Goal: Check status: Check status

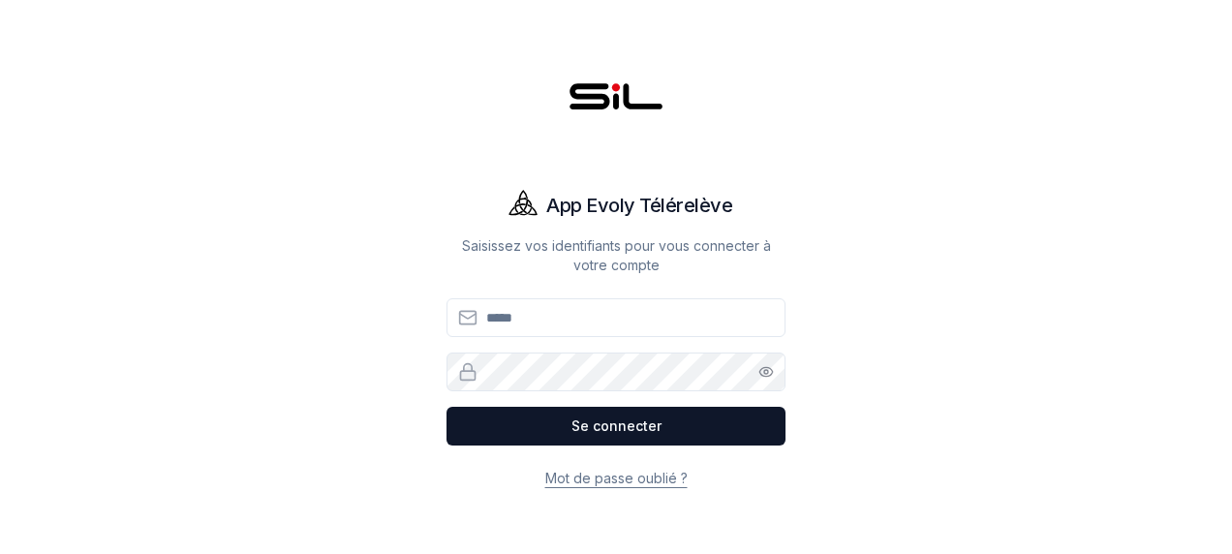
click at [674, 327] on input "Email" at bounding box center [616, 317] width 339 height 39
click at [571, 304] on input "Email" at bounding box center [616, 317] width 339 height 39
type input "**********"
click at [447, 407] on button "Se connecter" at bounding box center [616, 426] width 339 height 39
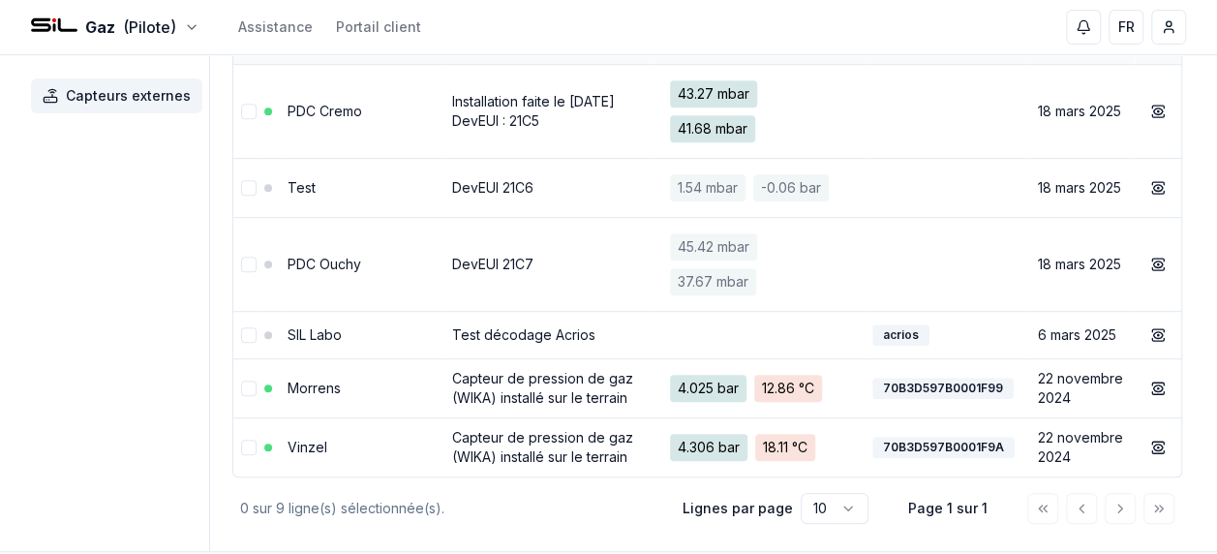
scroll to position [403, 0]
click at [449, 258] on td "DevEUI 21C7" at bounding box center [550, 263] width 210 height 94
click at [316, 384] on link "Morrens" at bounding box center [314, 387] width 53 height 16
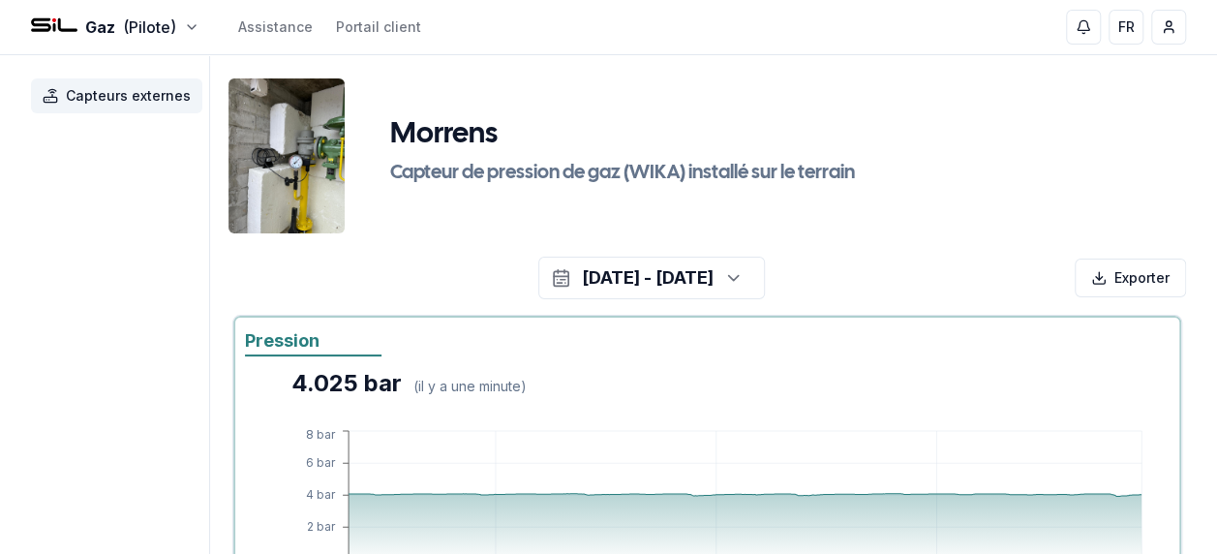
click at [293, 155] on img at bounding box center [287, 155] width 116 height 155
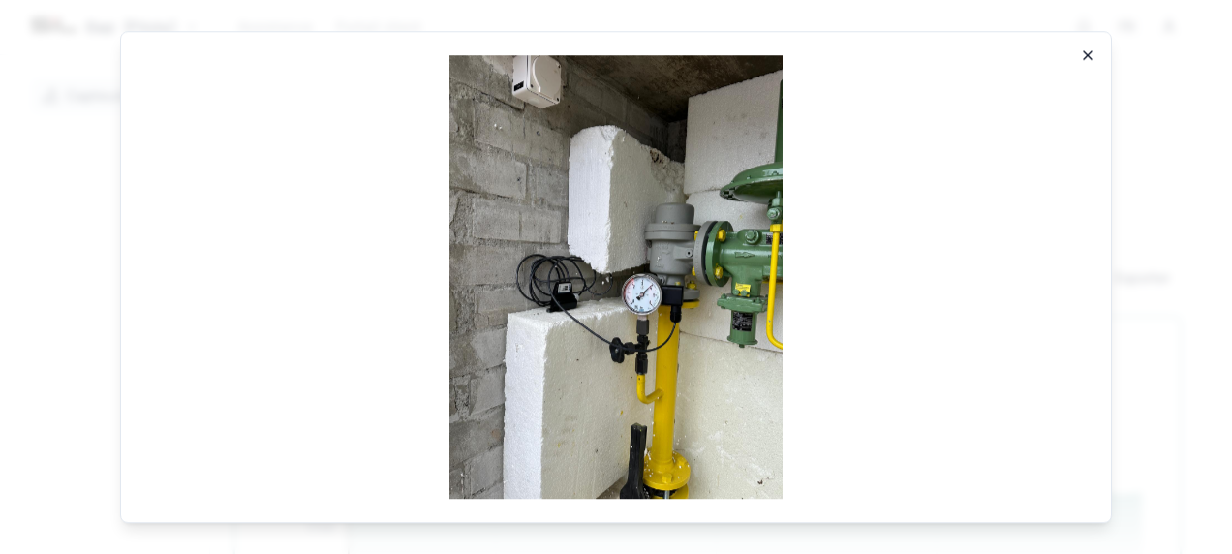
click at [1094, 51] on icon "button" at bounding box center [1087, 54] width 15 height 15
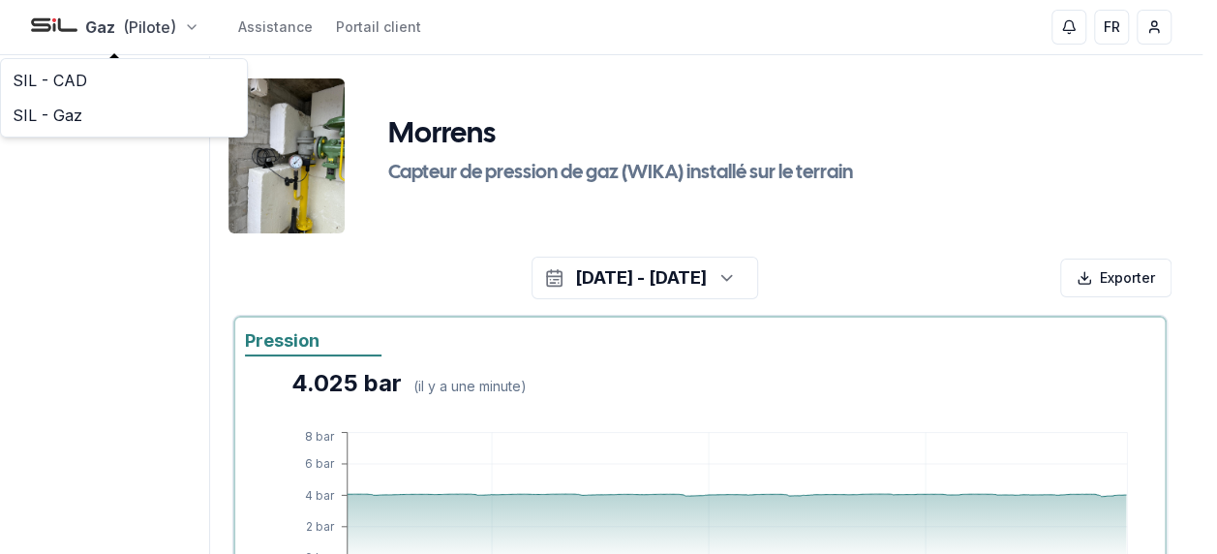
click at [146, 31] on html "Gaz (Pilote) Assistance Portail client FR [PERSON_NAME] Capteurs externes Morre…" at bounding box center [608, 557] width 1217 height 1114
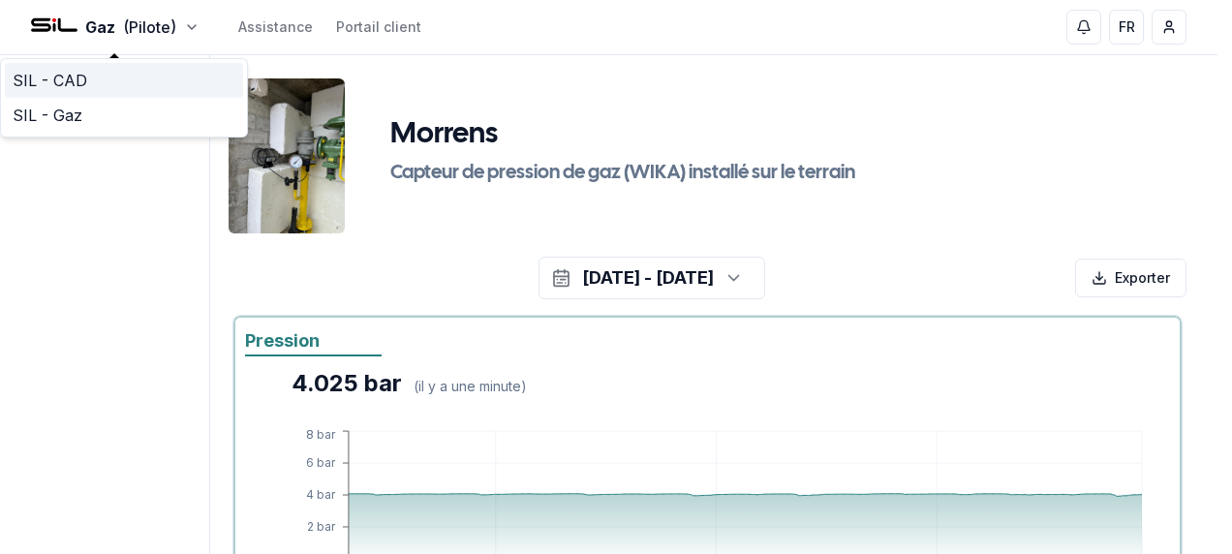
click at [87, 76] on link "SIL - CAD" at bounding box center [124, 80] width 238 height 35
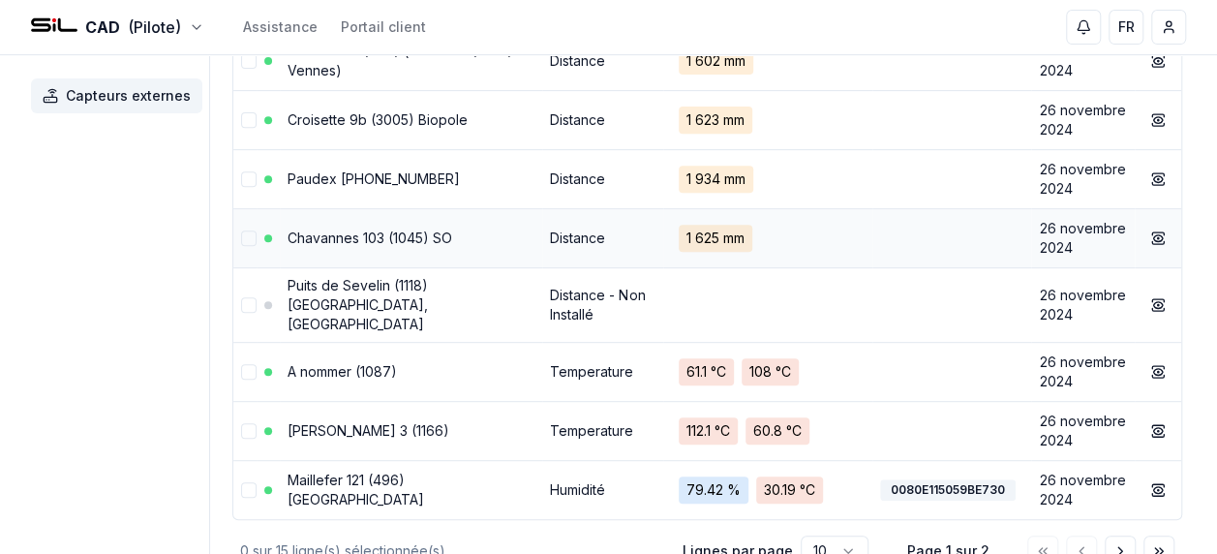
scroll to position [343, 0]
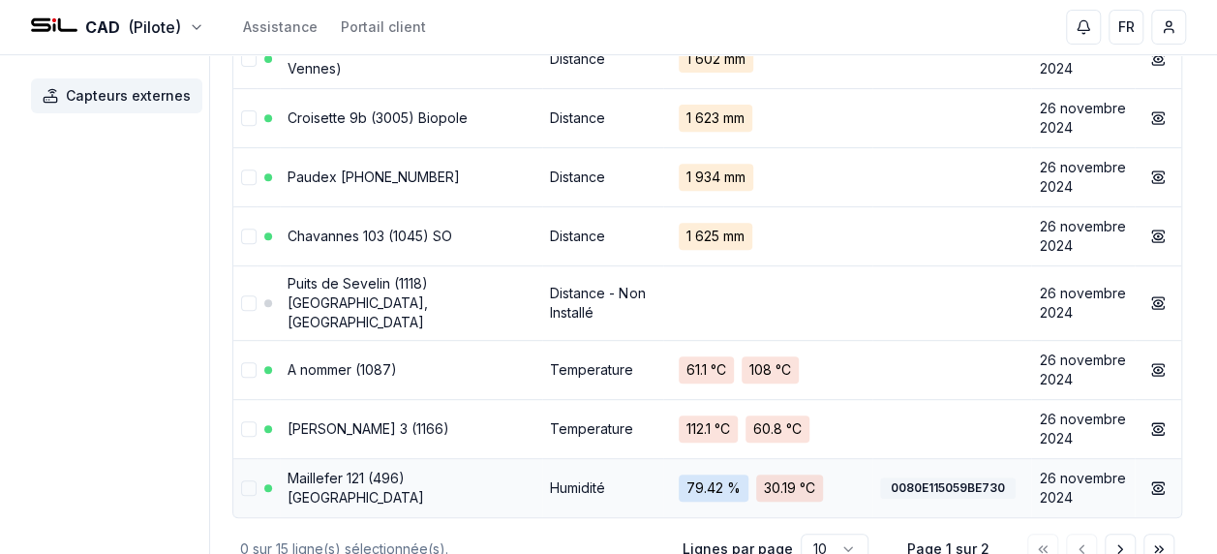
click at [703, 475] on span "79.42 %" at bounding box center [714, 488] width 70 height 27
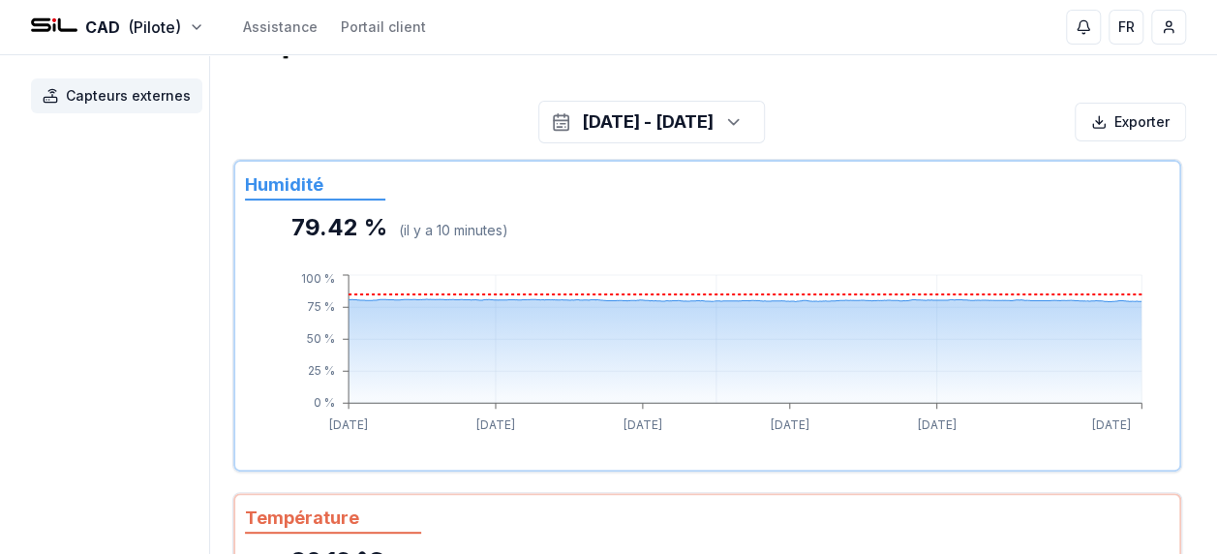
scroll to position [149, 0]
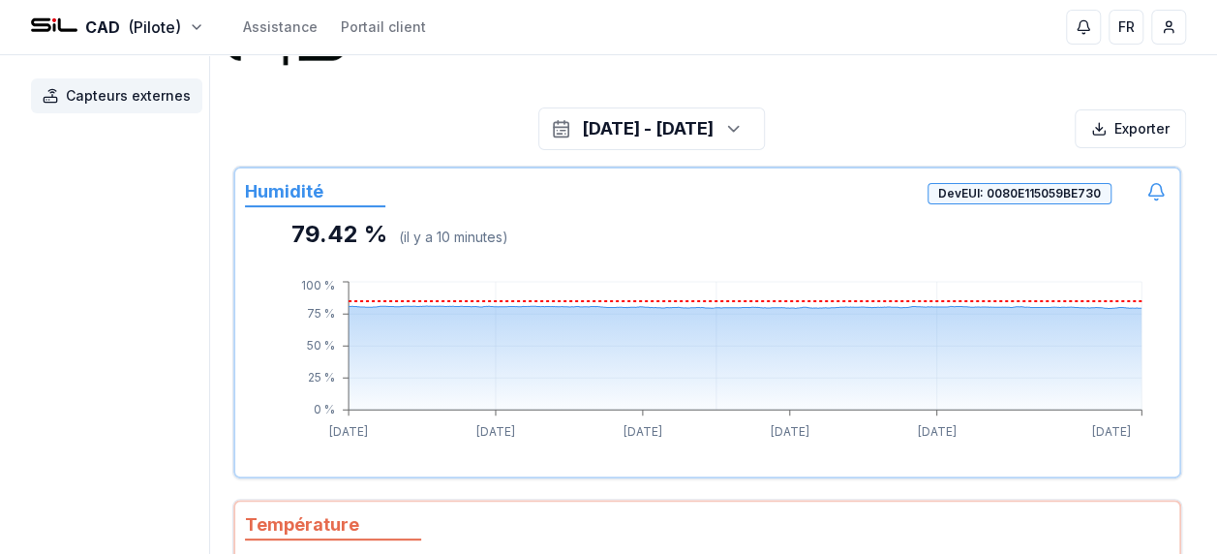
drag, startPoint x: 703, startPoint y: 458, endPoint x: 709, endPoint y: 351, distance: 107.7
click at [709, 351] on div "79.42 % ( il y a 10 minutes ) [DATE] [DATE] [DATE] [DATE] [DATE] [DATE] 0 % 25 …" at bounding box center [707, 343] width 925 height 248
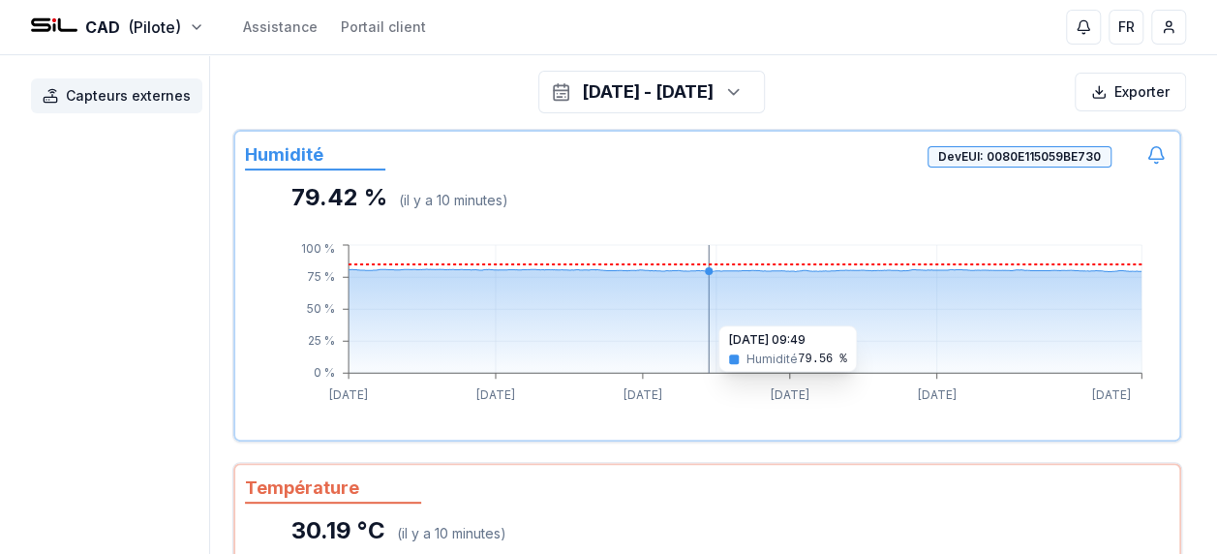
scroll to position [204, 0]
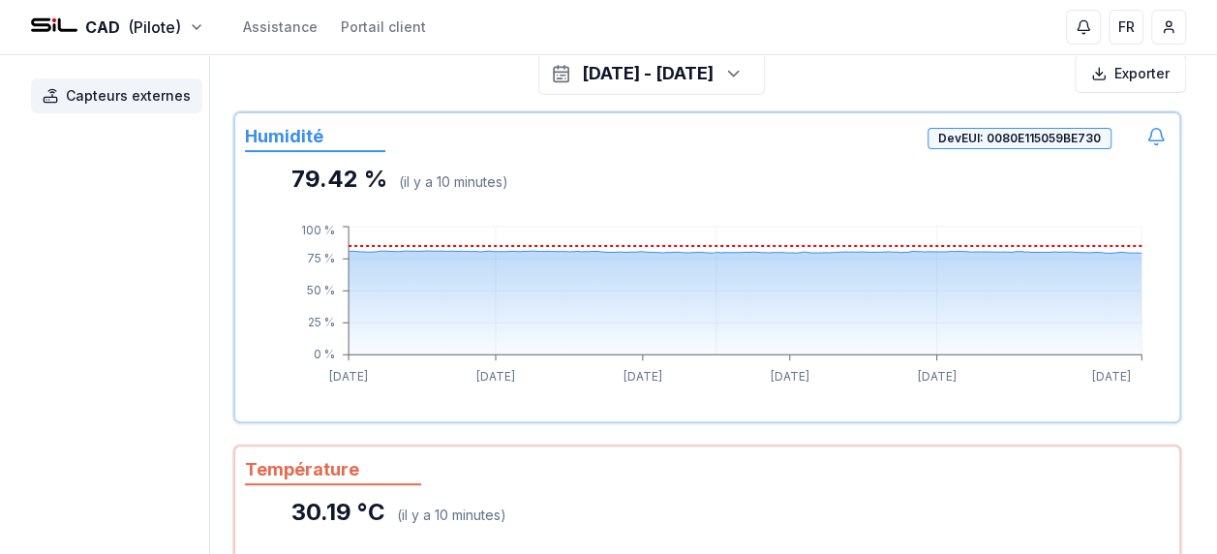
click at [666, 385] on icon "[DATE] [DATE] [DATE] [DATE] [DATE] [DATE] 0 % 25 % 50 % 75 % 100 %" at bounding box center [711, 305] width 871 height 167
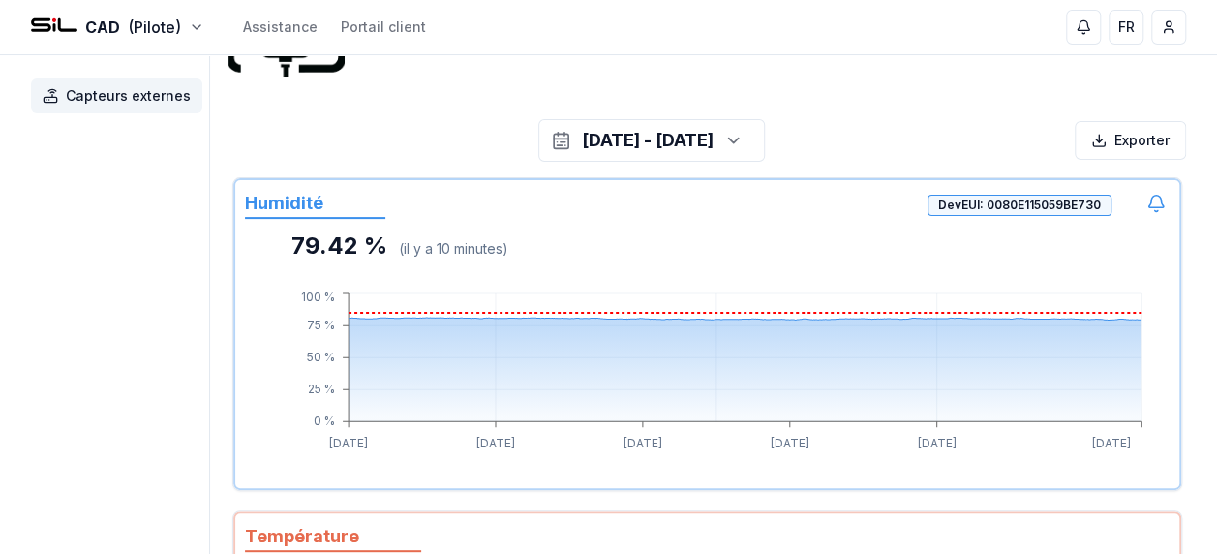
scroll to position [111, 0]
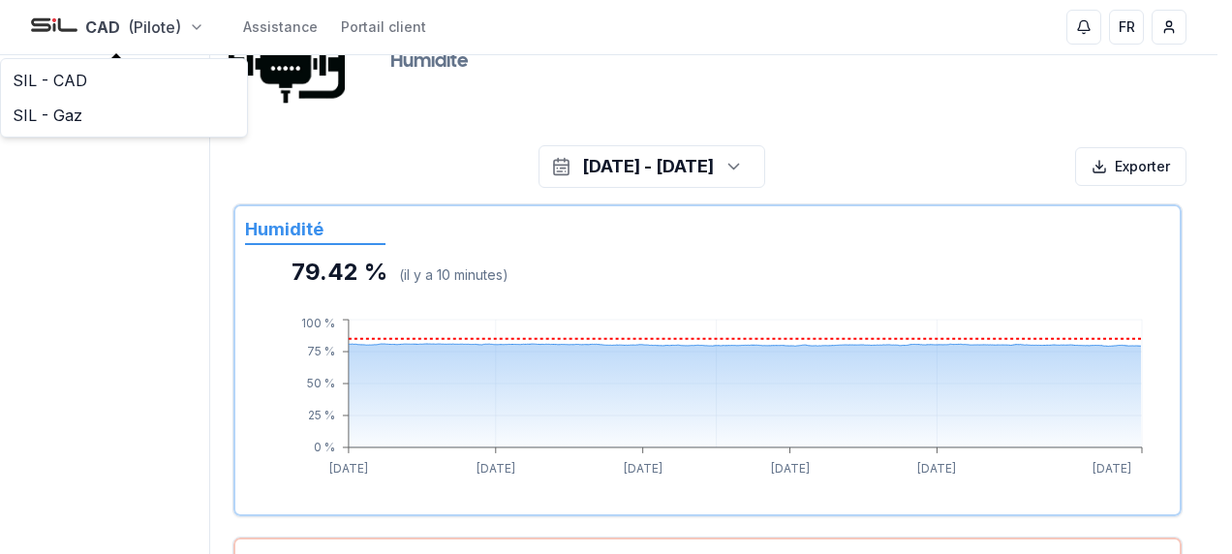
click at [165, 35] on html "CAD (Pilote) Assistance Portail client FR [PERSON_NAME] Capteurs externes Maill…" at bounding box center [616, 446] width 1232 height 1114
click at [118, 123] on link "SIL - Gaz" at bounding box center [124, 115] width 238 height 35
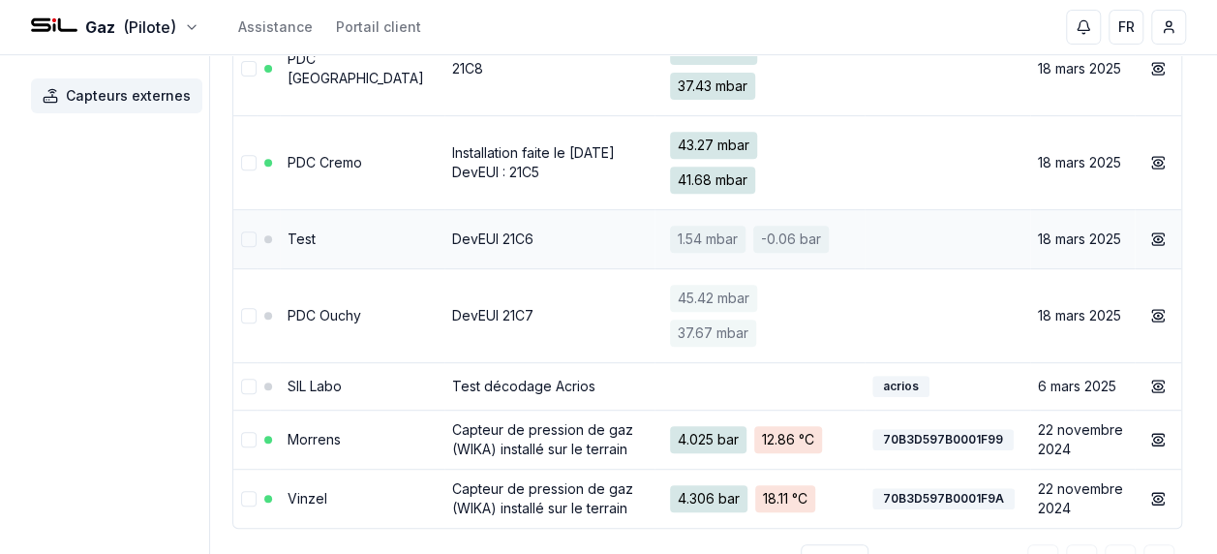
scroll to position [352, 0]
click at [324, 169] on link "PDC Cremo" at bounding box center [325, 161] width 75 height 16
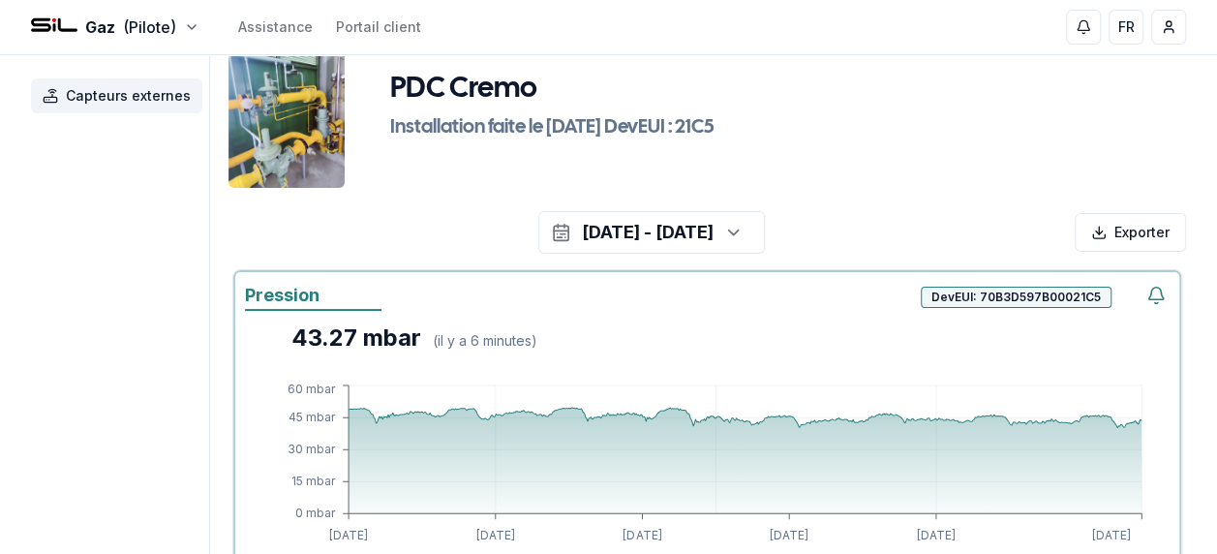
scroll to position [42, 0]
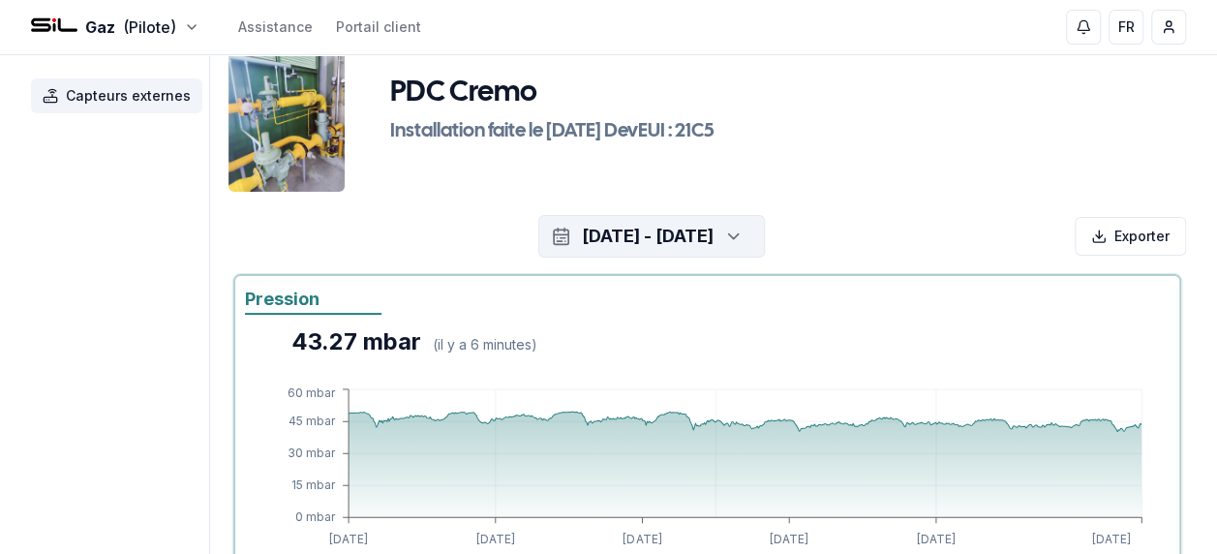
click at [744, 236] on icon "button" at bounding box center [733, 236] width 19 height 29
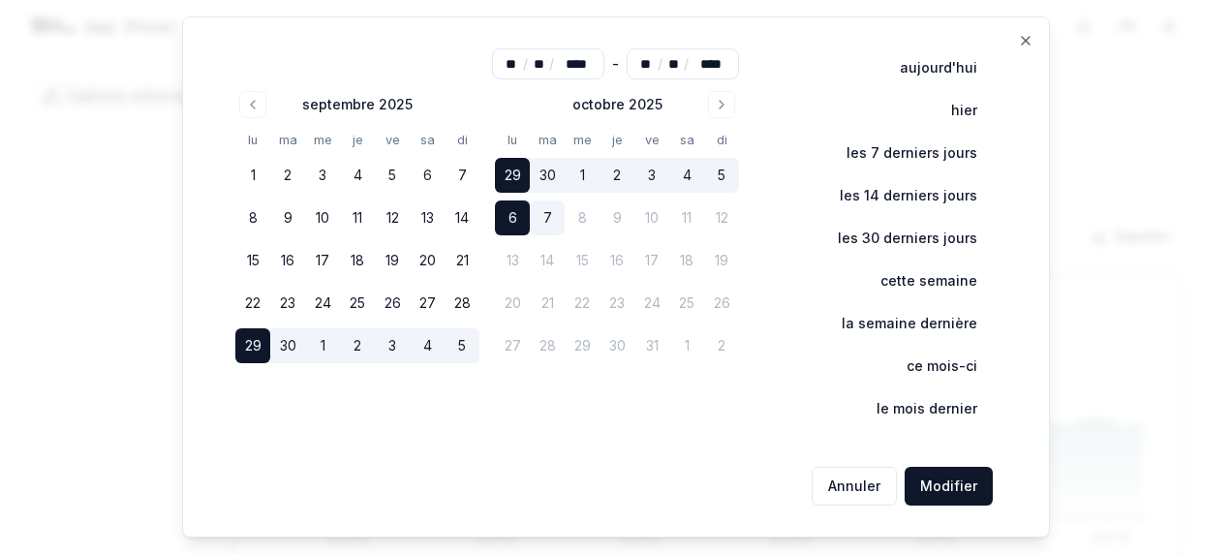
click at [549, 219] on button "7" at bounding box center [547, 217] width 35 height 35
click at [525, 218] on button "6" at bounding box center [512, 217] width 35 height 35
type input "**"
click at [525, 218] on button "6" at bounding box center [512, 217] width 35 height 35
type input "**"
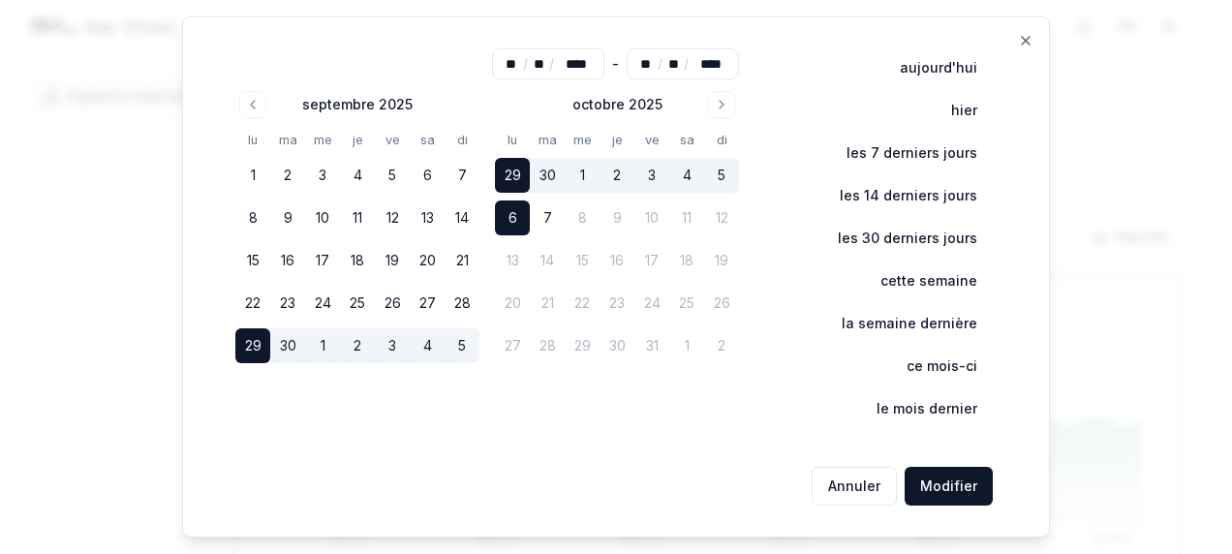
type input "**"
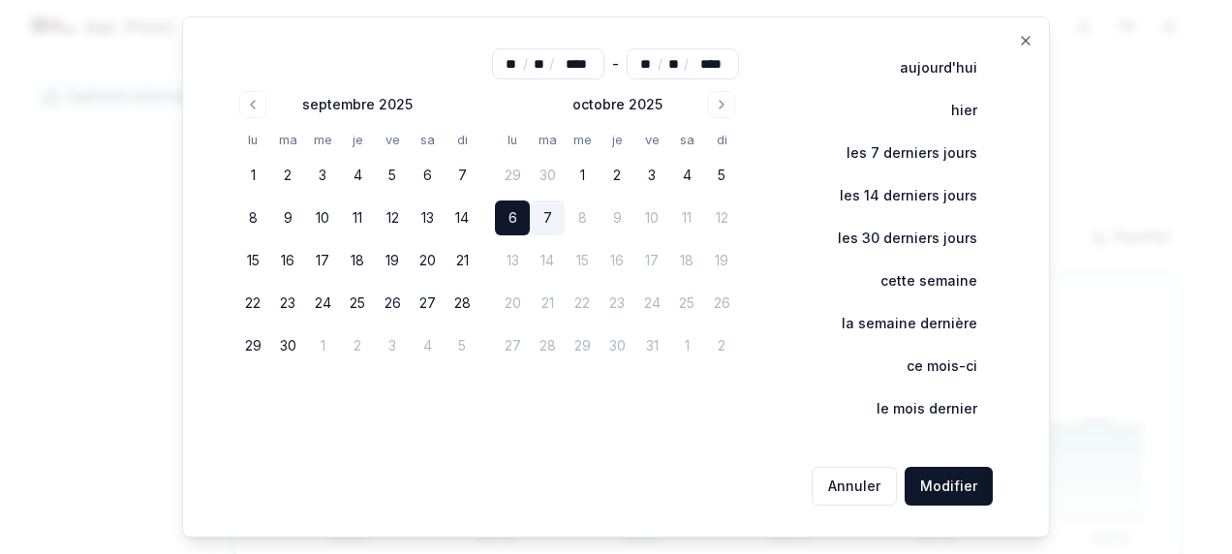
click at [544, 212] on button "7" at bounding box center [547, 217] width 35 height 35
type input "**"
click at [951, 478] on button "Modifier" at bounding box center [949, 486] width 88 height 39
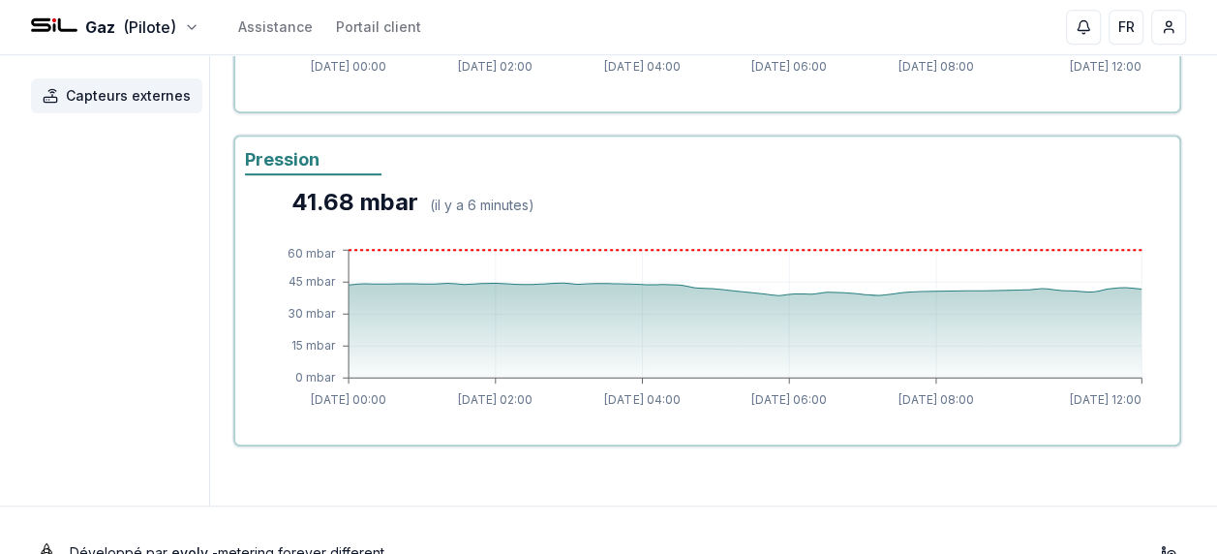
scroll to position [515, 0]
